Goal: Communication & Community: Answer question/provide support

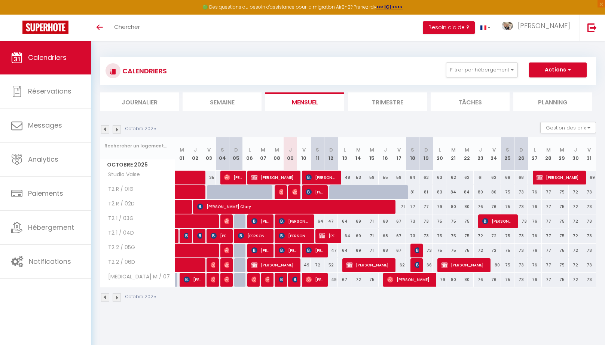
click at [318, 195] on span "[PERSON_NAME]" at bounding box center [315, 192] width 18 height 14
select select "OK"
select select "KO"
select select "0"
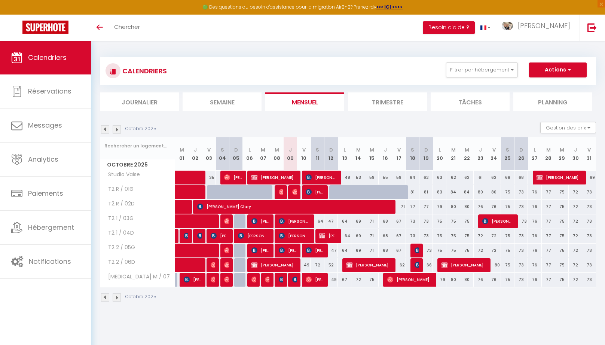
select select "1"
select select
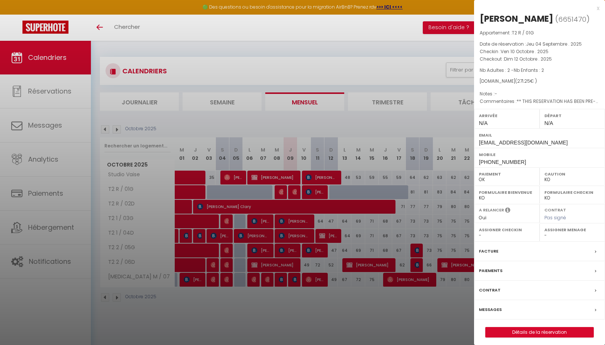
click at [498, 306] on label "Messages" at bounding box center [490, 310] width 23 height 8
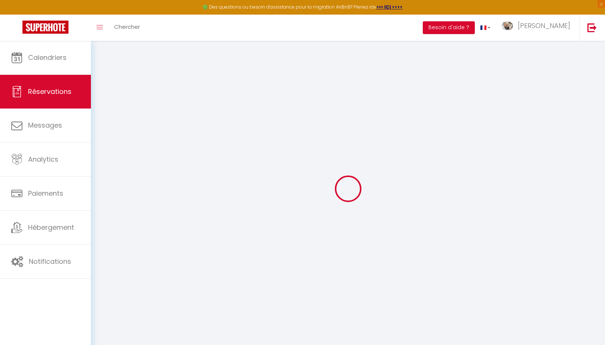
select select
checkbox input "false"
select select
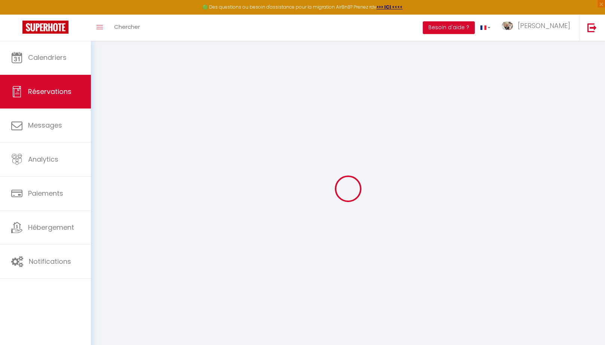
checkbox input "false"
type textarea "** THIS RESERVATION HAS BEEN PRE-PAID ** Reservation has a cancellation grace p…"
select select
checkbox input "false"
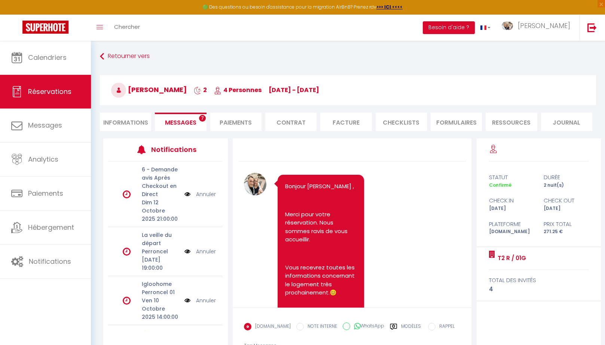
scroll to position [4310, 0]
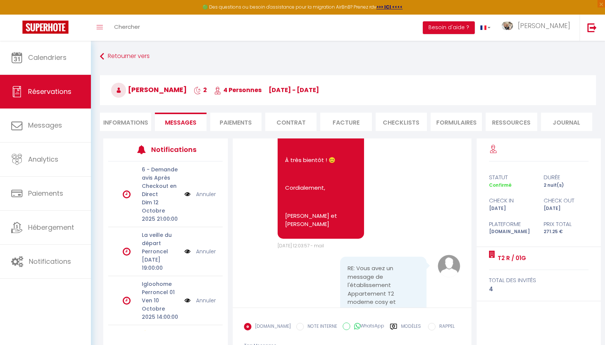
click at [343, 328] on input "WhatsApp" at bounding box center [346, 326] width 7 height 7
radio input "true"
radio input "false"
click at [405, 323] on label "Modèles" at bounding box center [411, 329] width 20 height 13
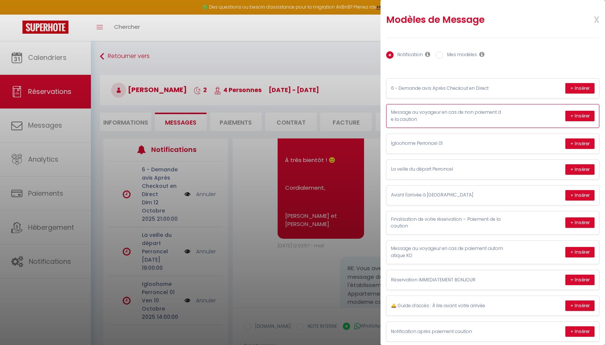
scroll to position [27, 0]
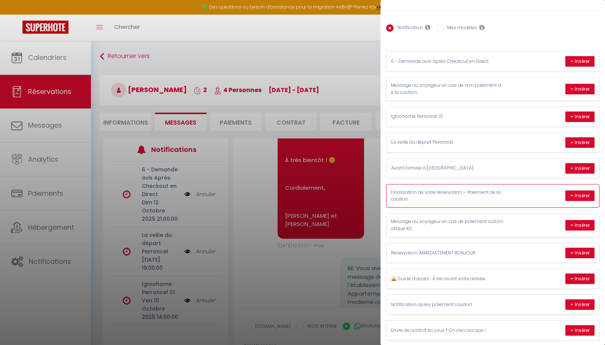
click at [429, 195] on p "Finalisation de votre réservation – Paiement de la caution" at bounding box center [447, 196] width 112 height 14
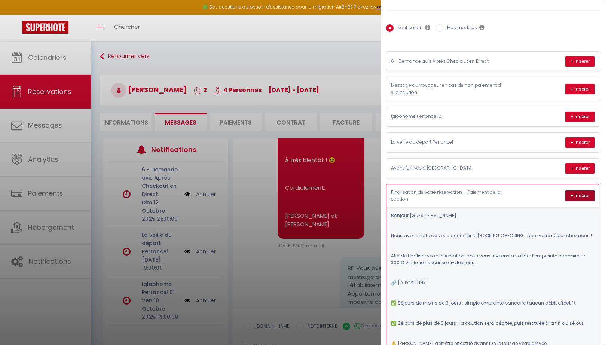
click at [581, 193] on button "+ Insérer" at bounding box center [579, 195] width 29 height 10
type textarea "Bonjour [PERSON_NAME] , Nous avons hâte de vous accueillir le [DATE] pour votre…"
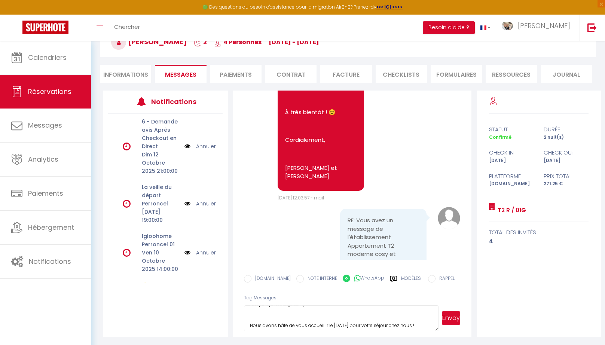
scroll to position [0, 0]
click at [452, 320] on button "Envoyer" at bounding box center [451, 318] width 18 height 14
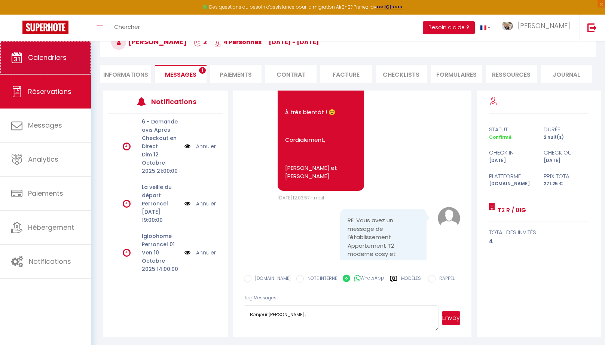
click at [45, 55] on span "Calendriers" at bounding box center [47, 57] width 39 height 9
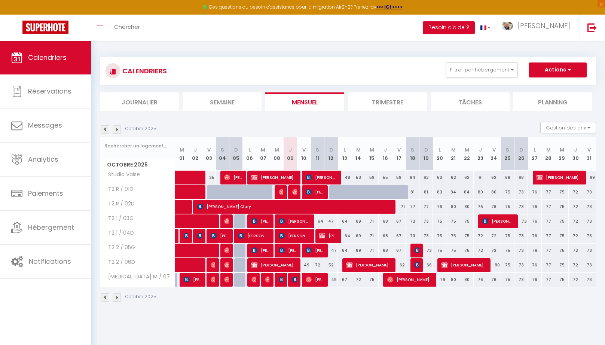
click at [295, 280] on img at bounding box center [295, 279] width 6 height 6
select select "OK"
select select "0"
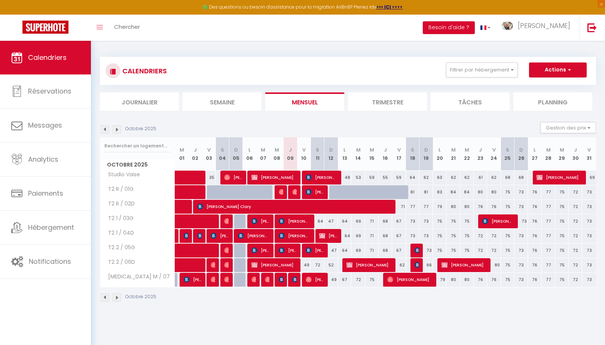
select select "1"
select select
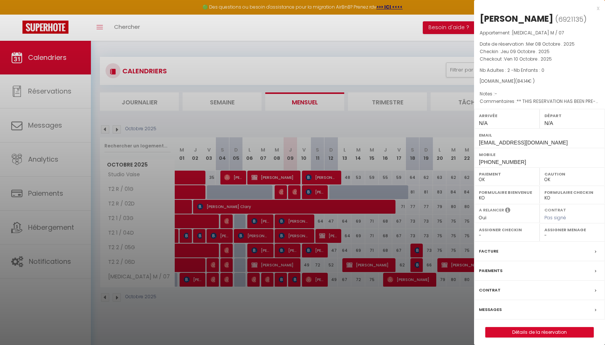
click at [494, 308] on label "Messages" at bounding box center [490, 310] width 23 height 8
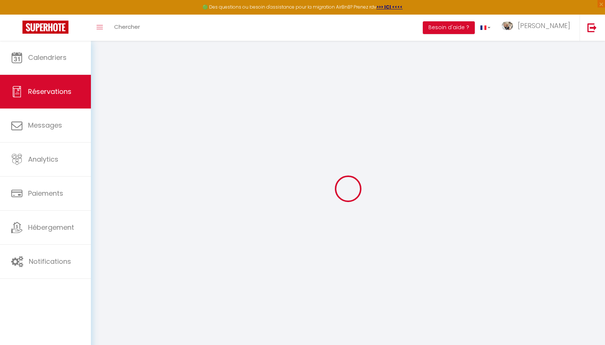
select select
checkbox input "false"
select select
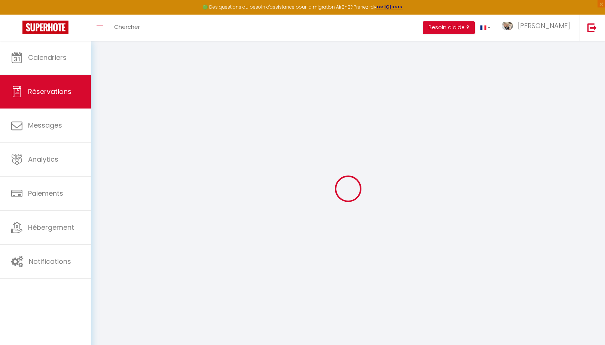
checkbox input "false"
select select
checkbox input "false"
type textarea "** THIS RESERVATION HAS BEEN PRE-PAID ** BOOKING NOTE : Payment charge is EUR 1…"
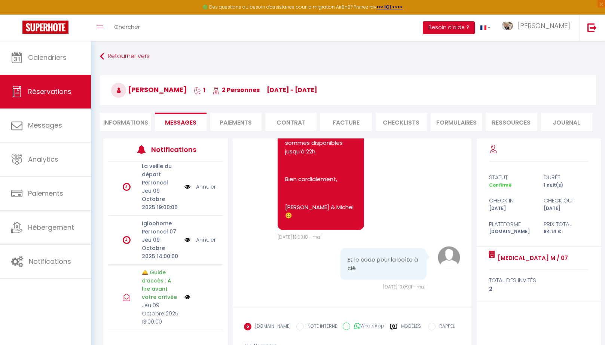
scroll to position [68, 0]
click at [394, 329] on div "Modèles" at bounding box center [405, 331] width 31 height 16
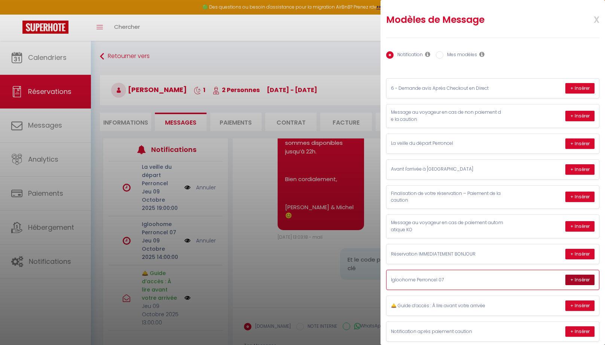
click at [584, 276] on button "+ Insérer" at bounding box center [579, 280] width 29 height 10
type textarea "Loremi , Dolor sitamet cons adipi elitsedd eiusmodt !! Inci utlaboree dolo ma a…"
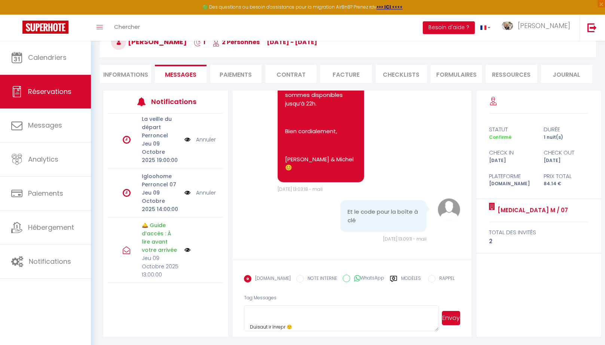
click at [457, 320] on button "Envoyer" at bounding box center [451, 318] width 18 height 14
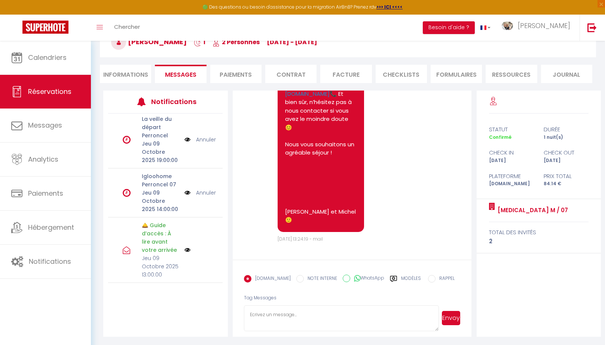
scroll to position [69, 0]
click at [207, 188] on link "Annuler" at bounding box center [206, 191] width 20 height 8
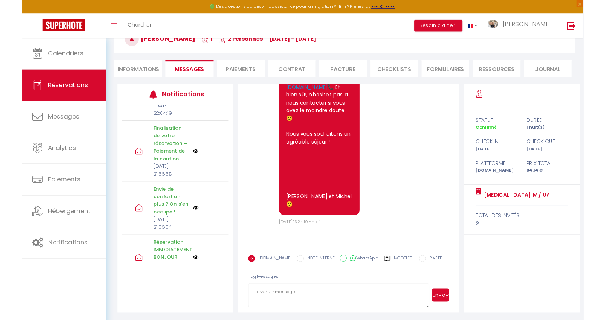
scroll to position [402, 0]
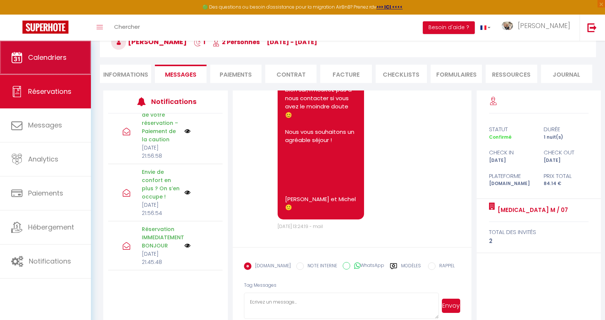
click at [33, 57] on span "Calendriers" at bounding box center [47, 57] width 39 height 9
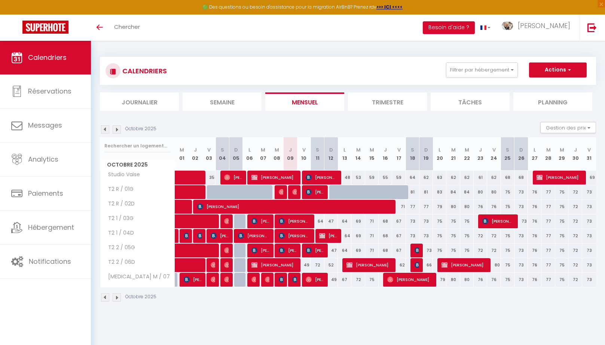
select select
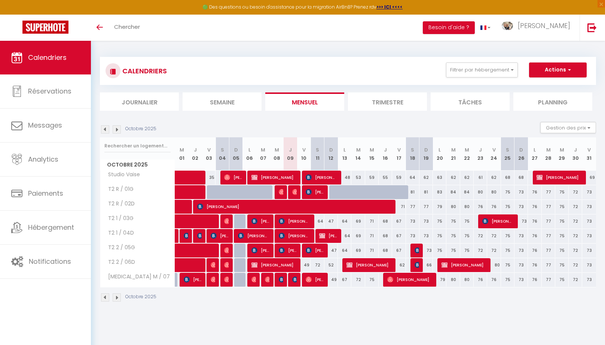
click at [326, 239] on span "[PERSON_NAME]" at bounding box center [328, 236] width 18 height 14
select select "OK"
select select "0"
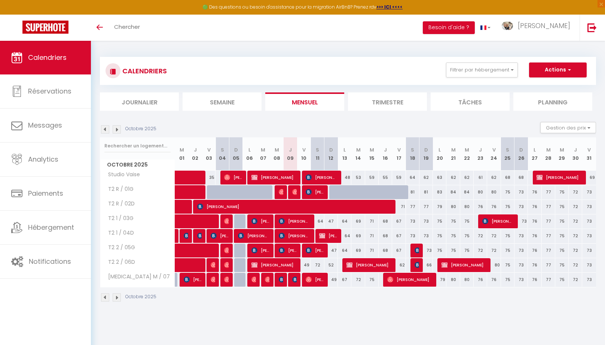
select select "1"
select select
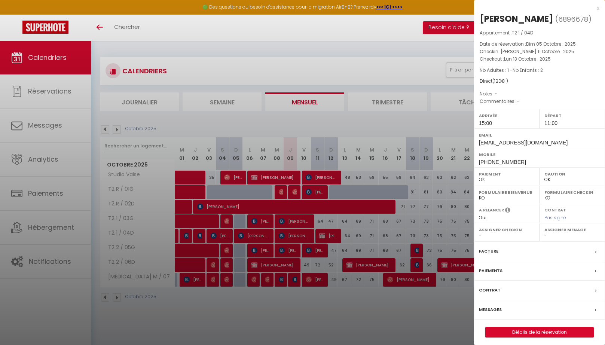
click at [315, 252] on div at bounding box center [302, 172] width 605 height 345
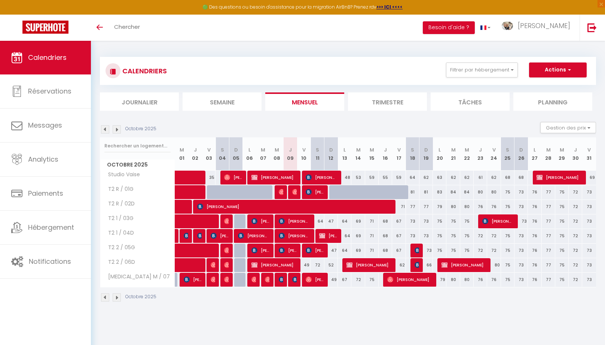
click at [315, 252] on span "[PERSON_NAME]" at bounding box center [315, 250] width 18 height 14
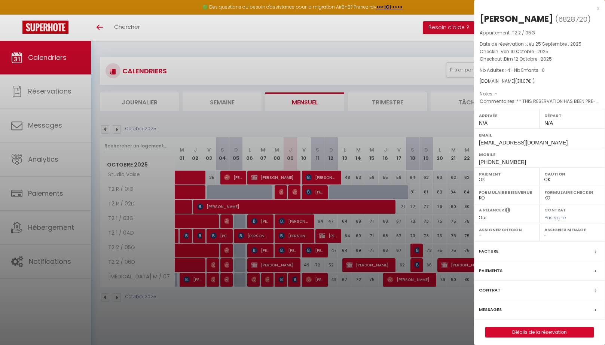
click at [312, 190] on div at bounding box center [302, 172] width 605 height 345
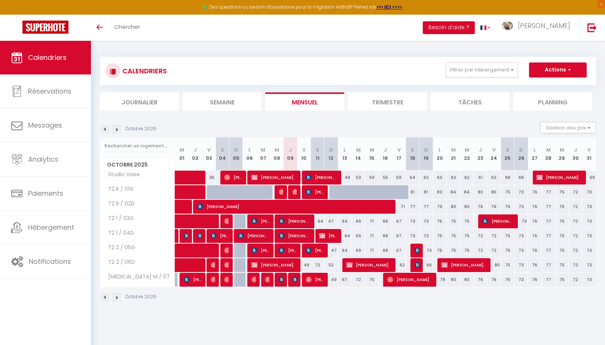
click at [312, 193] on span "[PERSON_NAME]" at bounding box center [315, 192] width 18 height 14
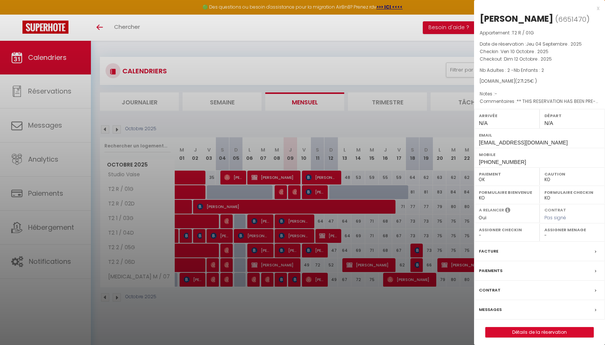
click at [320, 250] on div at bounding box center [302, 172] width 605 height 345
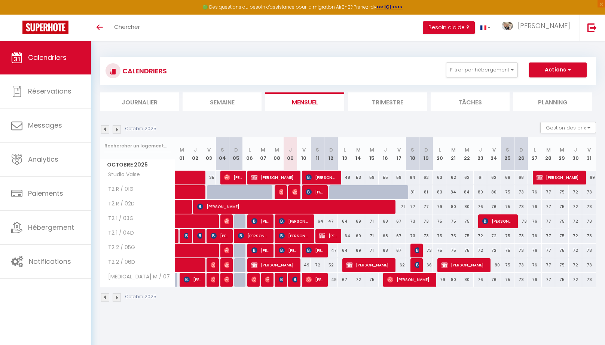
click at [319, 251] on span "[PERSON_NAME]" at bounding box center [315, 250] width 18 height 14
select select "OK"
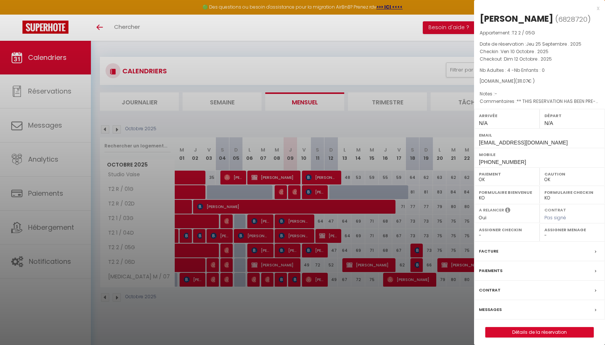
click at [315, 282] on div at bounding box center [302, 172] width 605 height 345
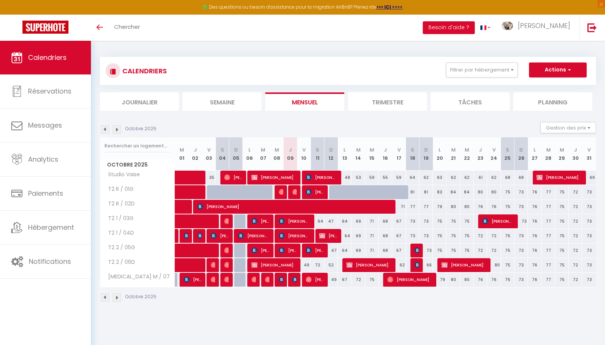
click at [316, 281] on span "[PERSON_NAME]" at bounding box center [315, 279] width 18 height 14
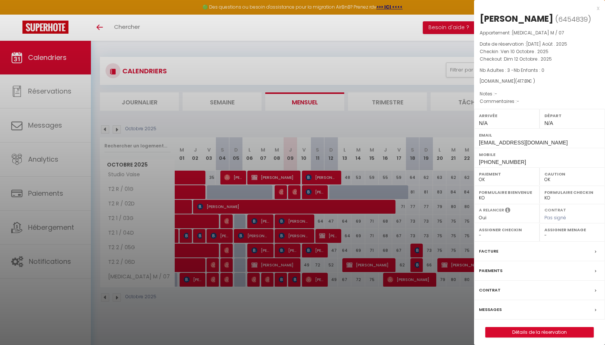
click at [294, 283] on div at bounding box center [302, 172] width 605 height 345
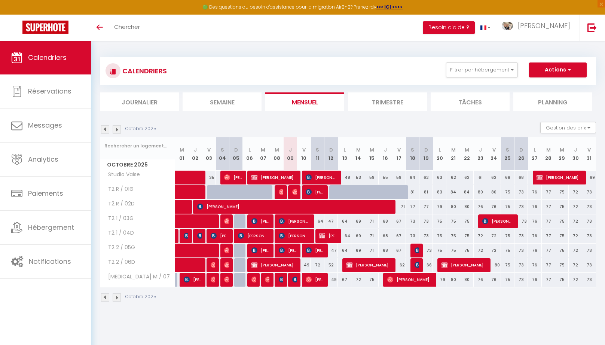
click at [294, 282] on span "[PERSON_NAME]" at bounding box center [294, 279] width 4 height 14
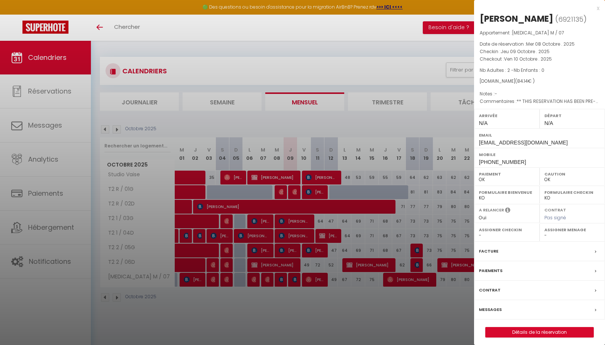
click at [283, 281] on div at bounding box center [302, 172] width 605 height 345
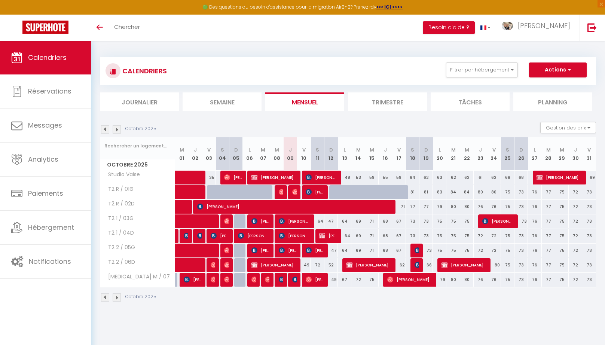
click at [282, 281] on span "[PERSON_NAME]" at bounding box center [281, 279] width 4 height 14
